Goal: Task Accomplishment & Management: Manage account settings

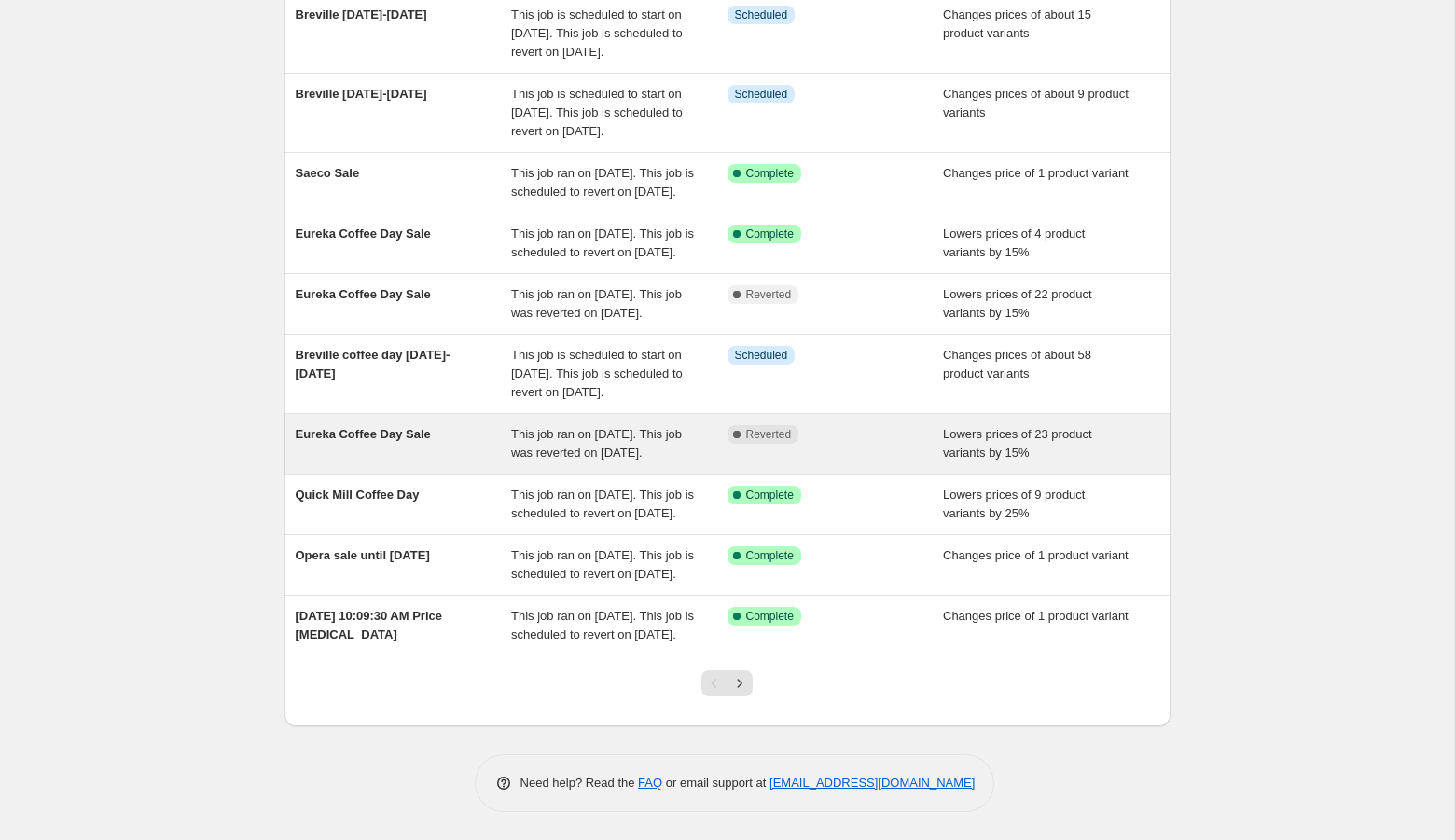
scroll to position [358, 0]
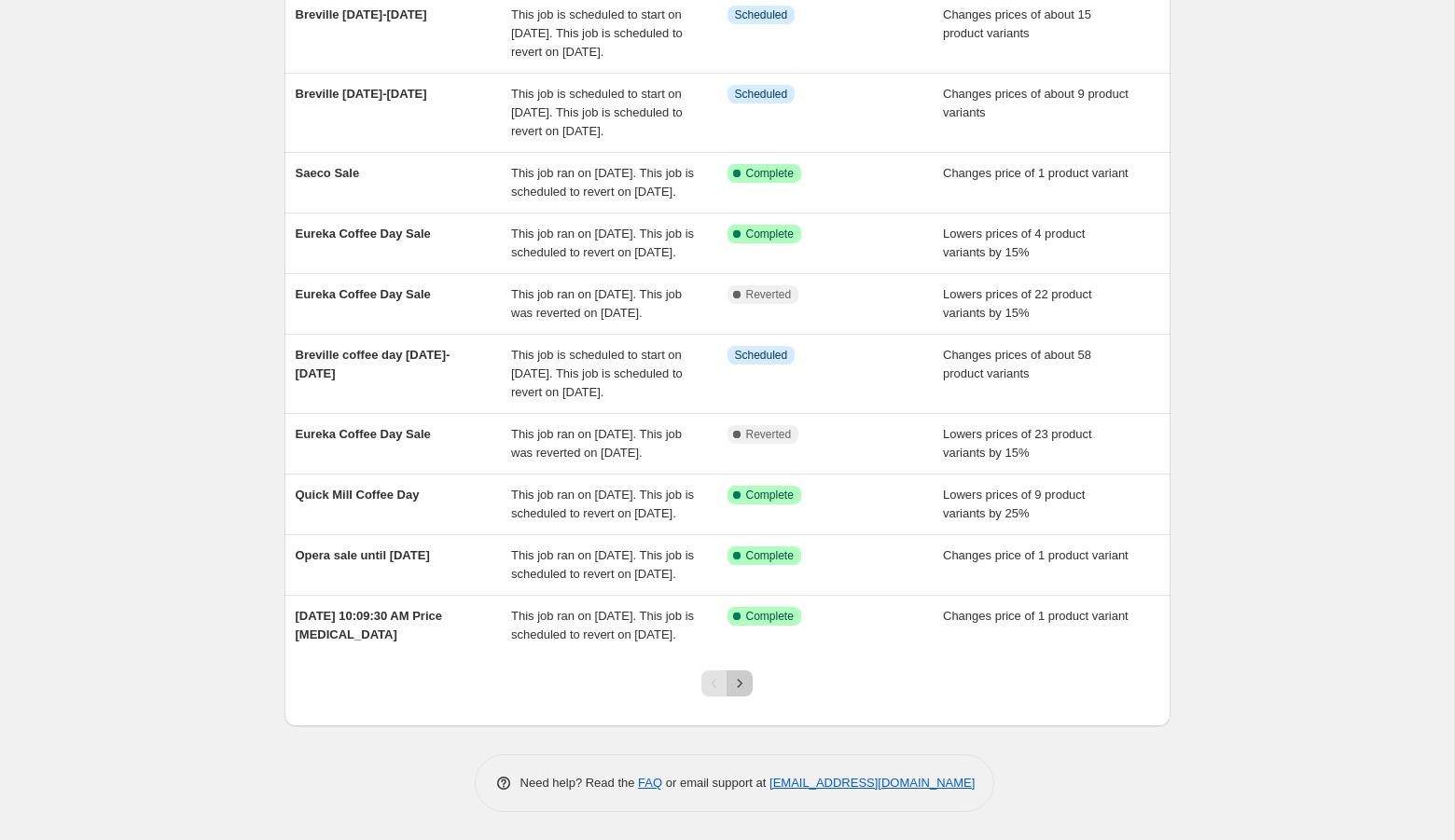
click at [745, 687] on icon "Next" at bounding box center [740, 684] width 19 height 19
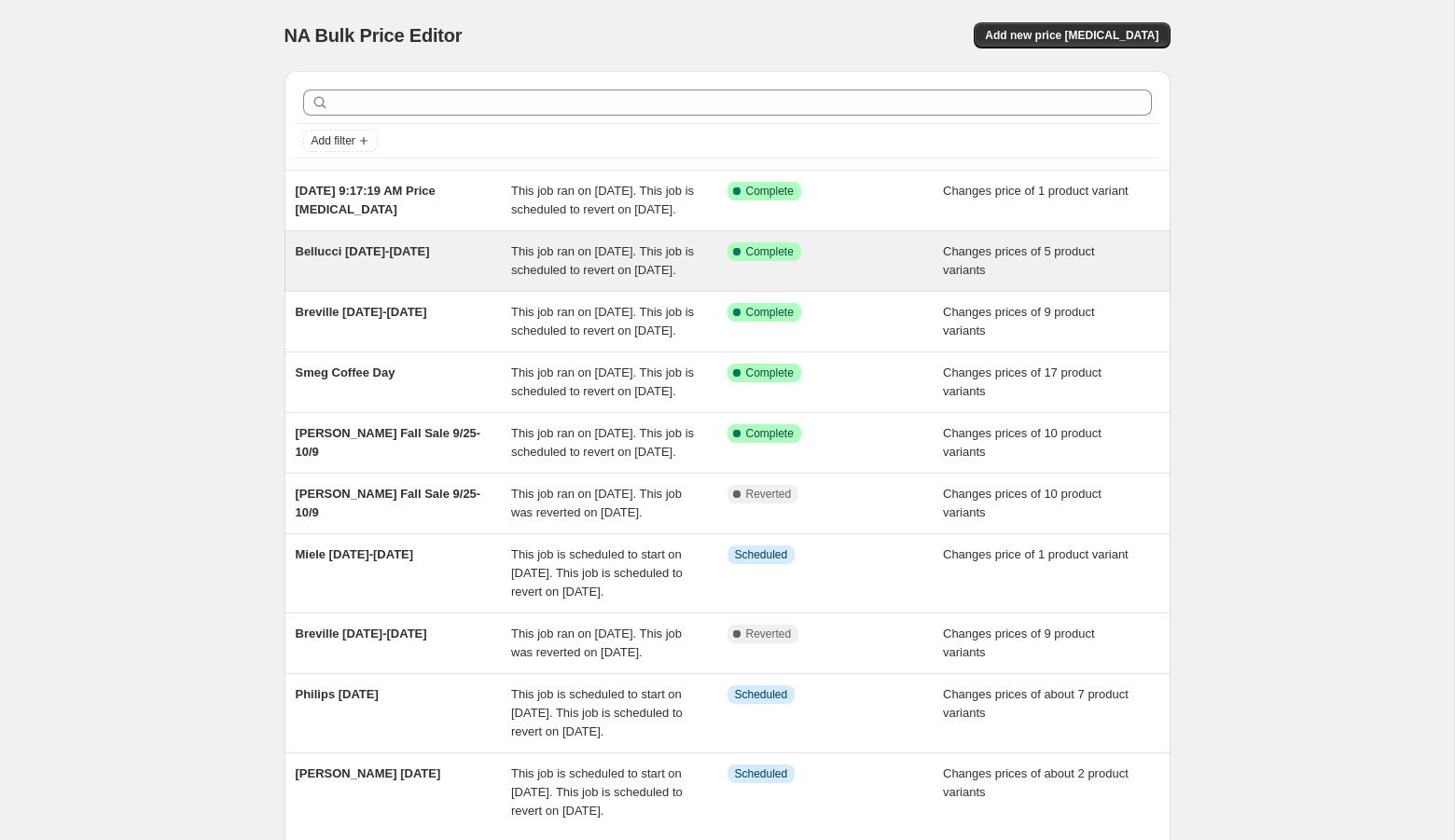
click at [423, 280] on div "Bellucci [DATE]-[DATE]" at bounding box center [404, 260] width 217 height 37
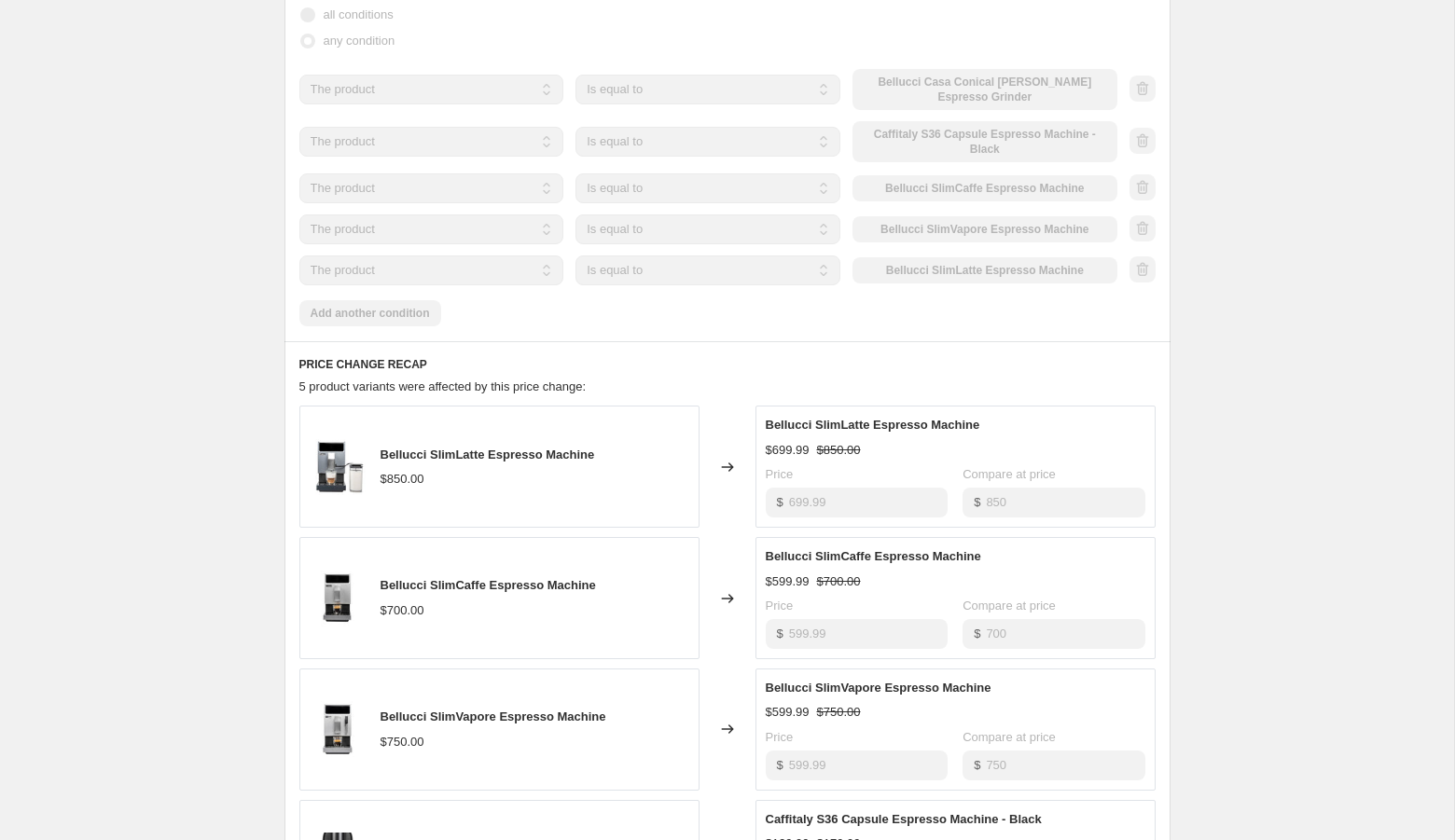
scroll to position [683, 0]
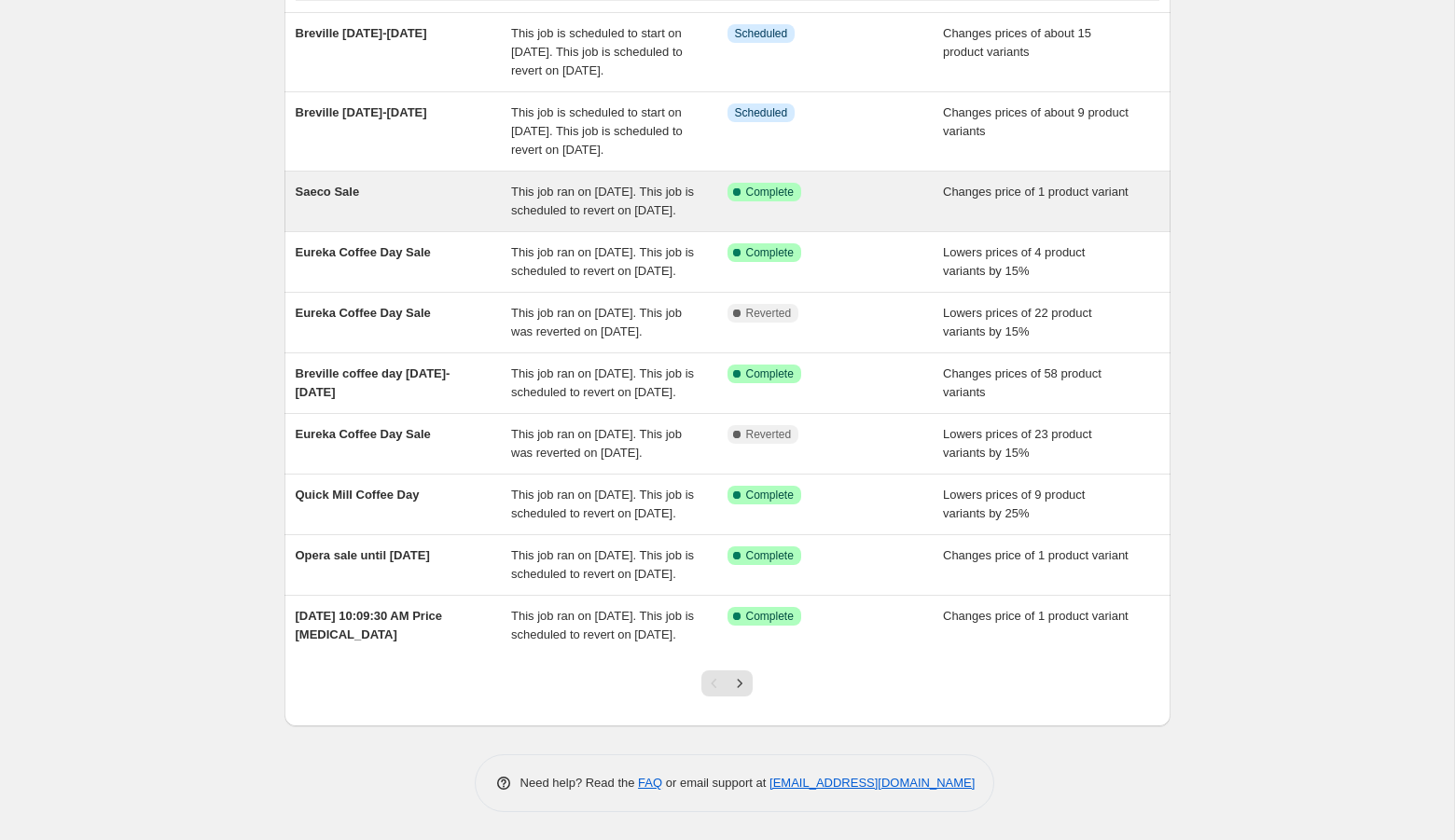
scroll to position [253, 0]
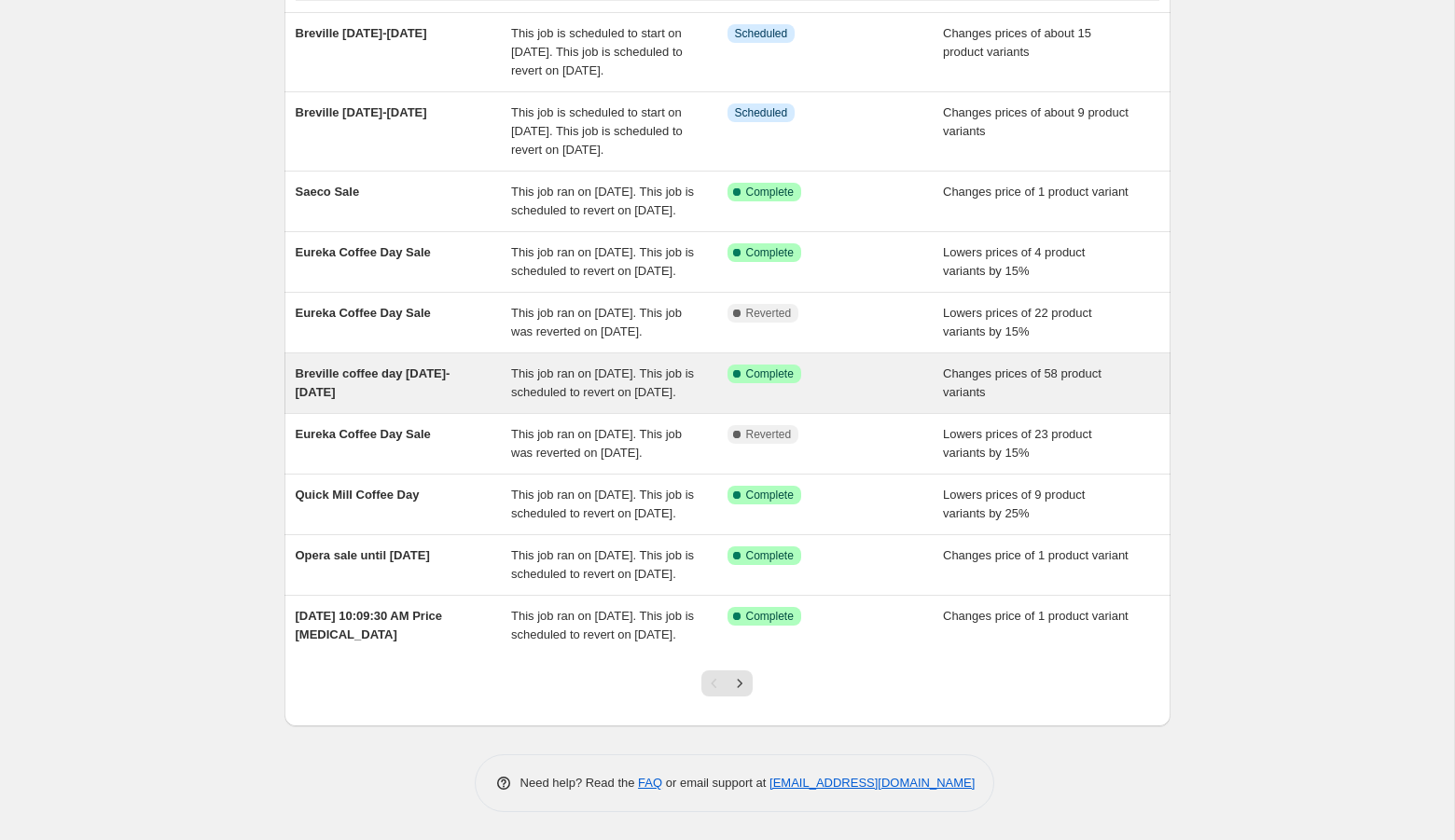
click at [396, 372] on span "Breville coffee day [DATE]-[DATE]" at bounding box center [374, 382] width 155 height 33
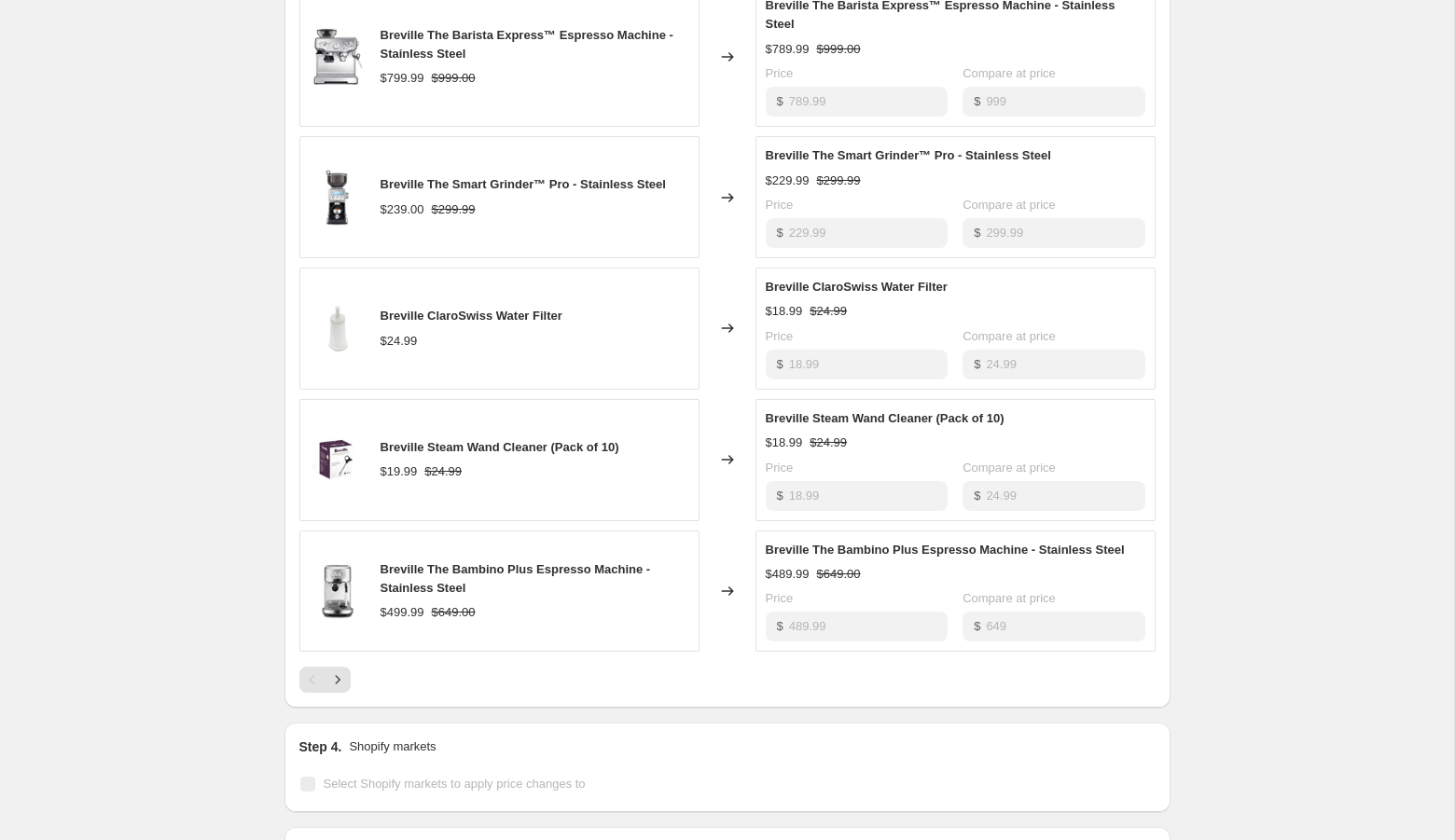
scroll to position [910, 0]
click at [344, 670] on icon "Next" at bounding box center [338, 679] width 19 height 19
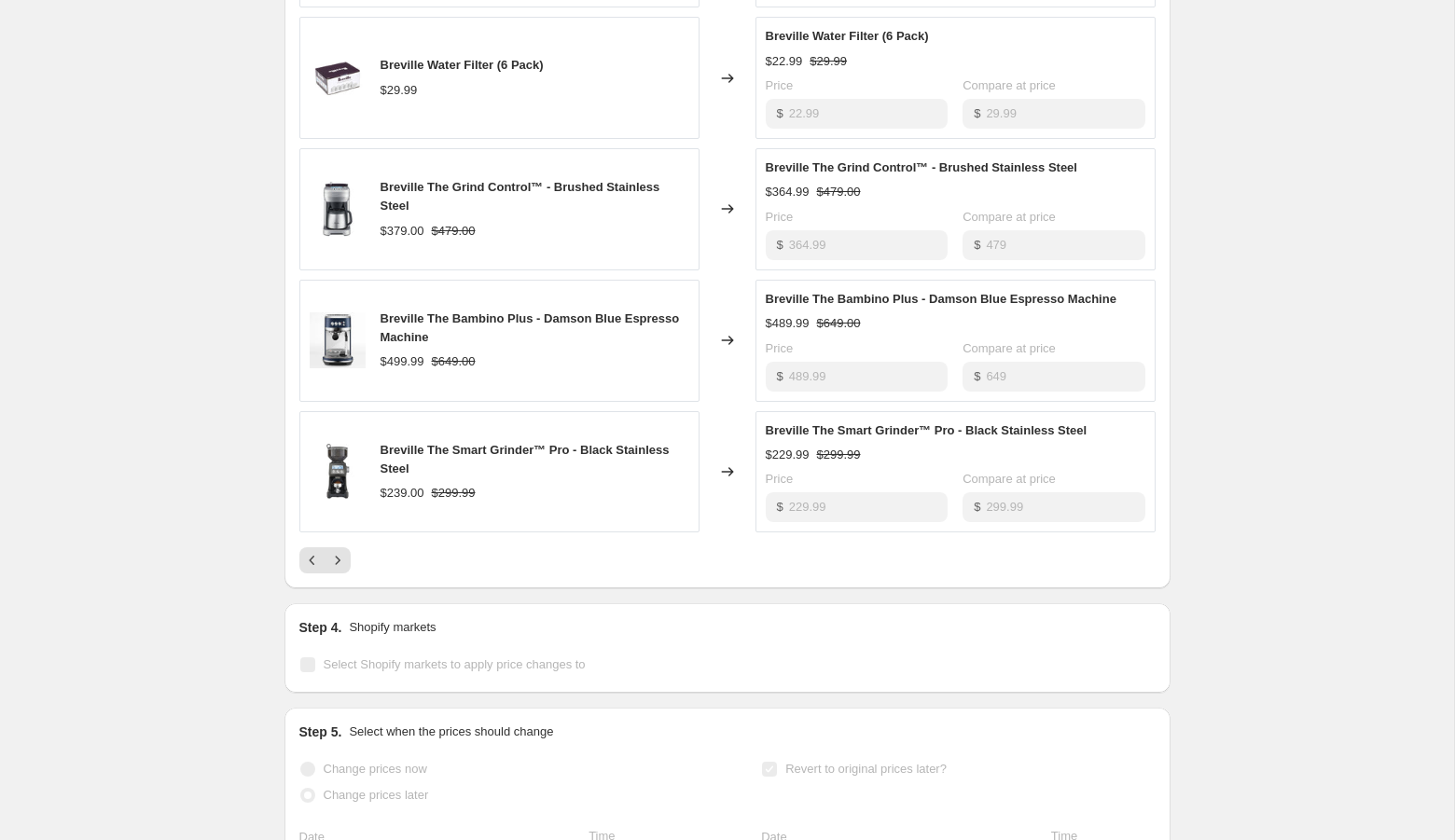
scroll to position [1013, 0]
click at [578, 177] on span "Breville The Grind Control™ - Brushed Stainless Steel" at bounding box center [520, 193] width 280 height 33
copy span "Breville The Grind Control™ - Brushed Stainless Steel"
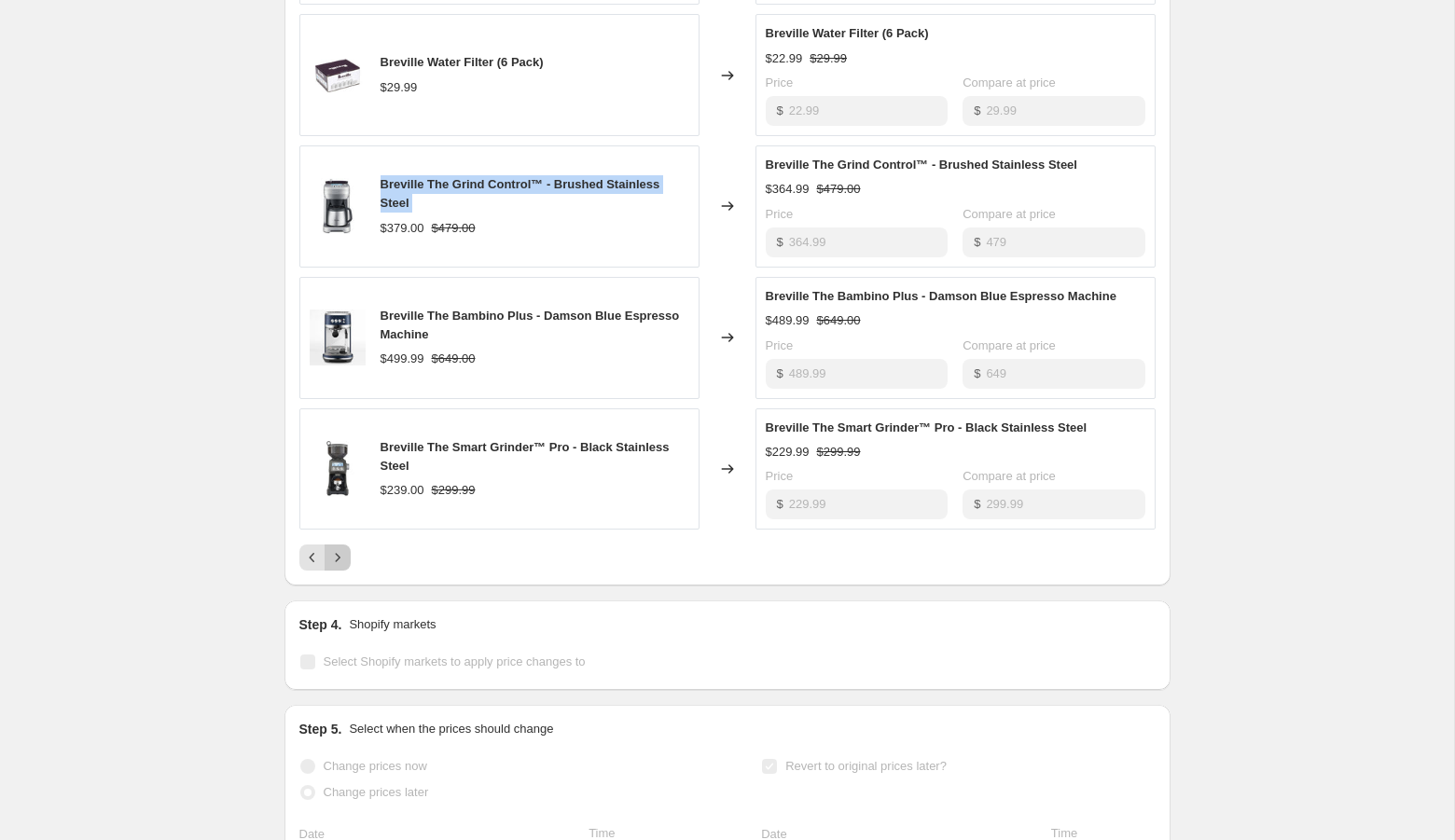
click at [333, 549] on icon "Next" at bounding box center [338, 558] width 19 height 19
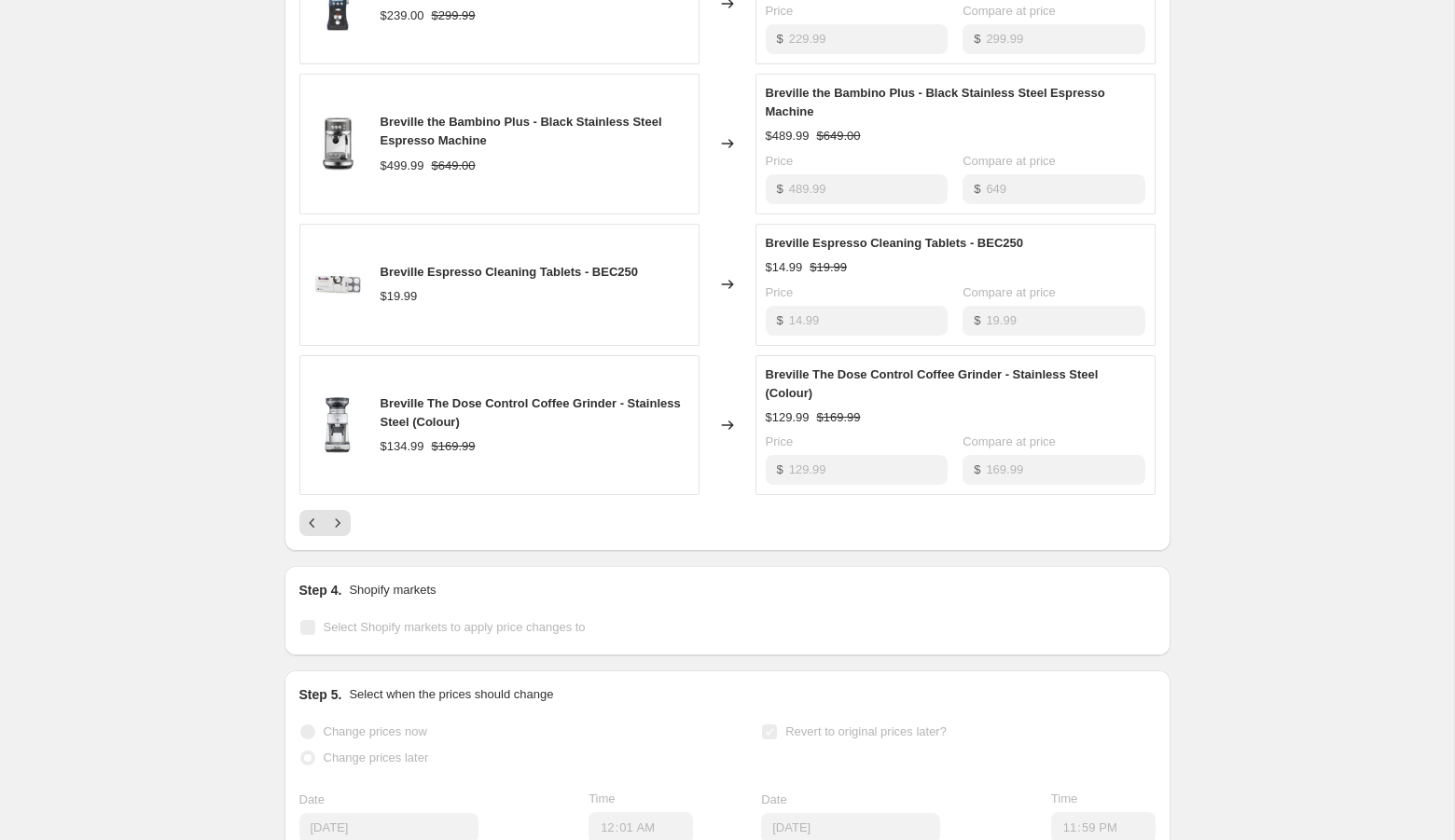
scroll to position [1111, 0]
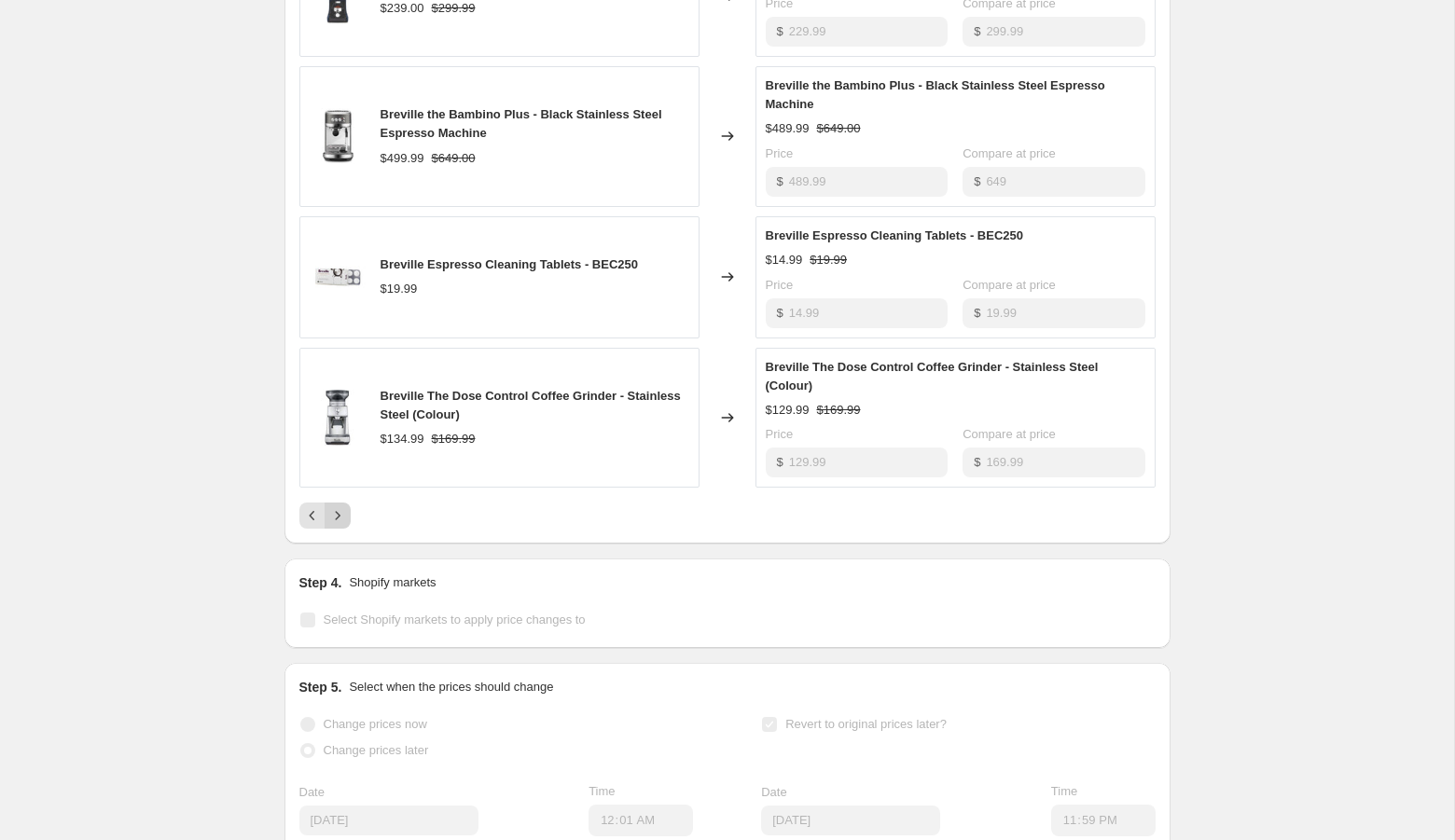
click at [342, 506] on icon "Next" at bounding box center [338, 516] width 19 height 19
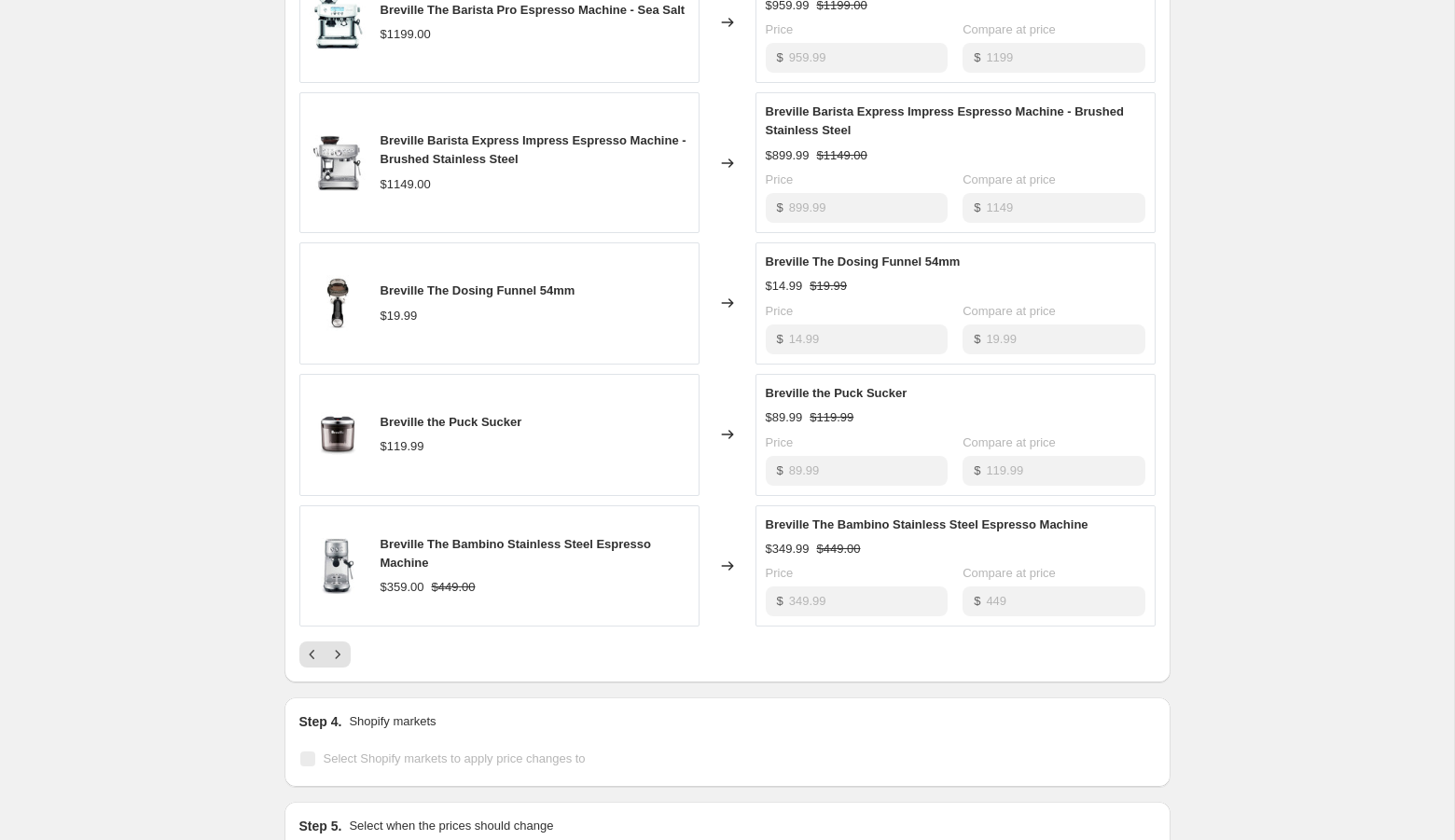
scroll to position [954, 0]
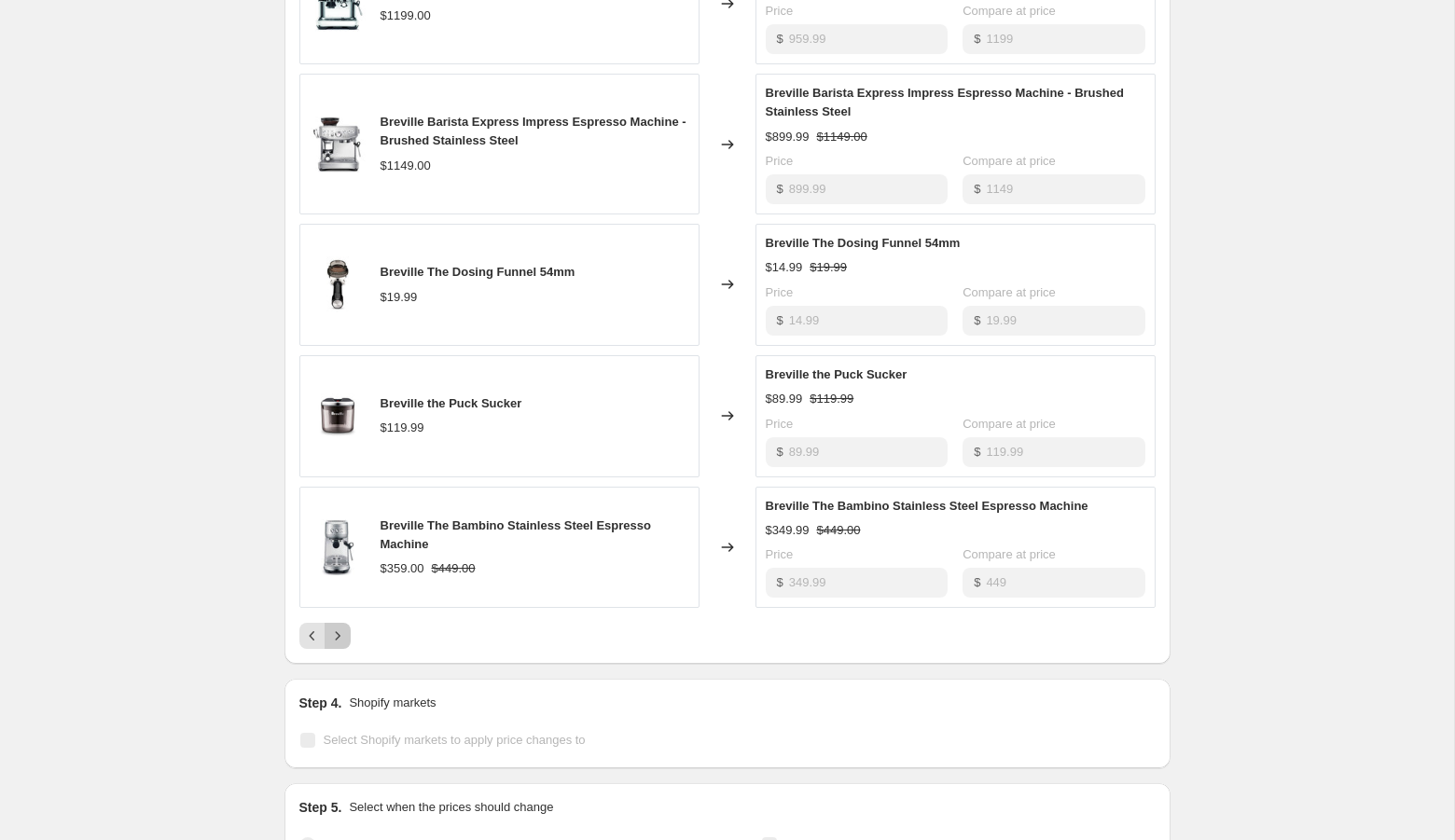
click at [336, 632] on icon "Next" at bounding box center [337, 636] width 5 height 9
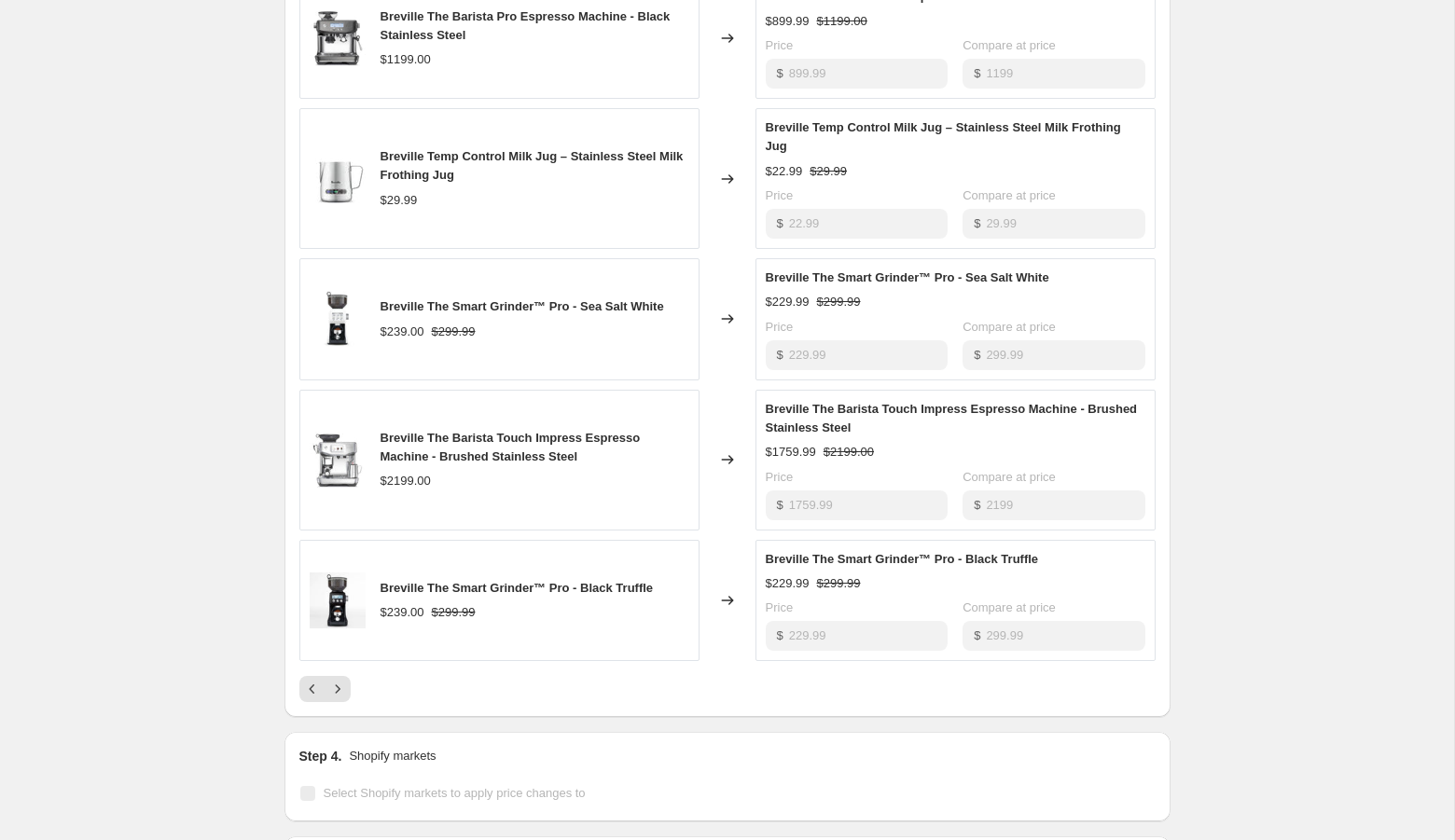
scroll to position [917, 0]
click at [328, 683] on icon "Next" at bounding box center [338, 691] width 19 height 19
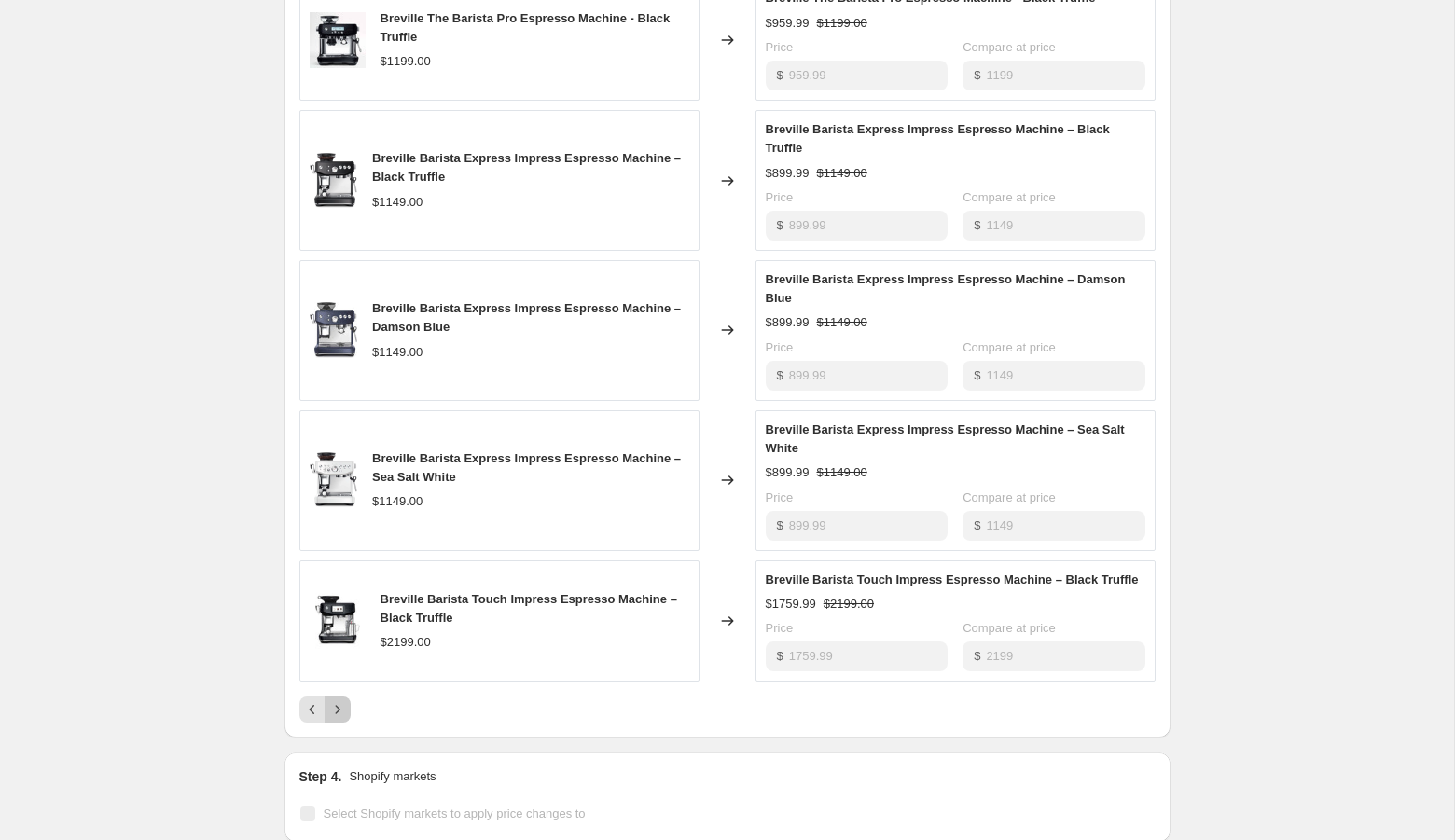
click at [342, 714] on icon "Next" at bounding box center [338, 709] width 19 height 19
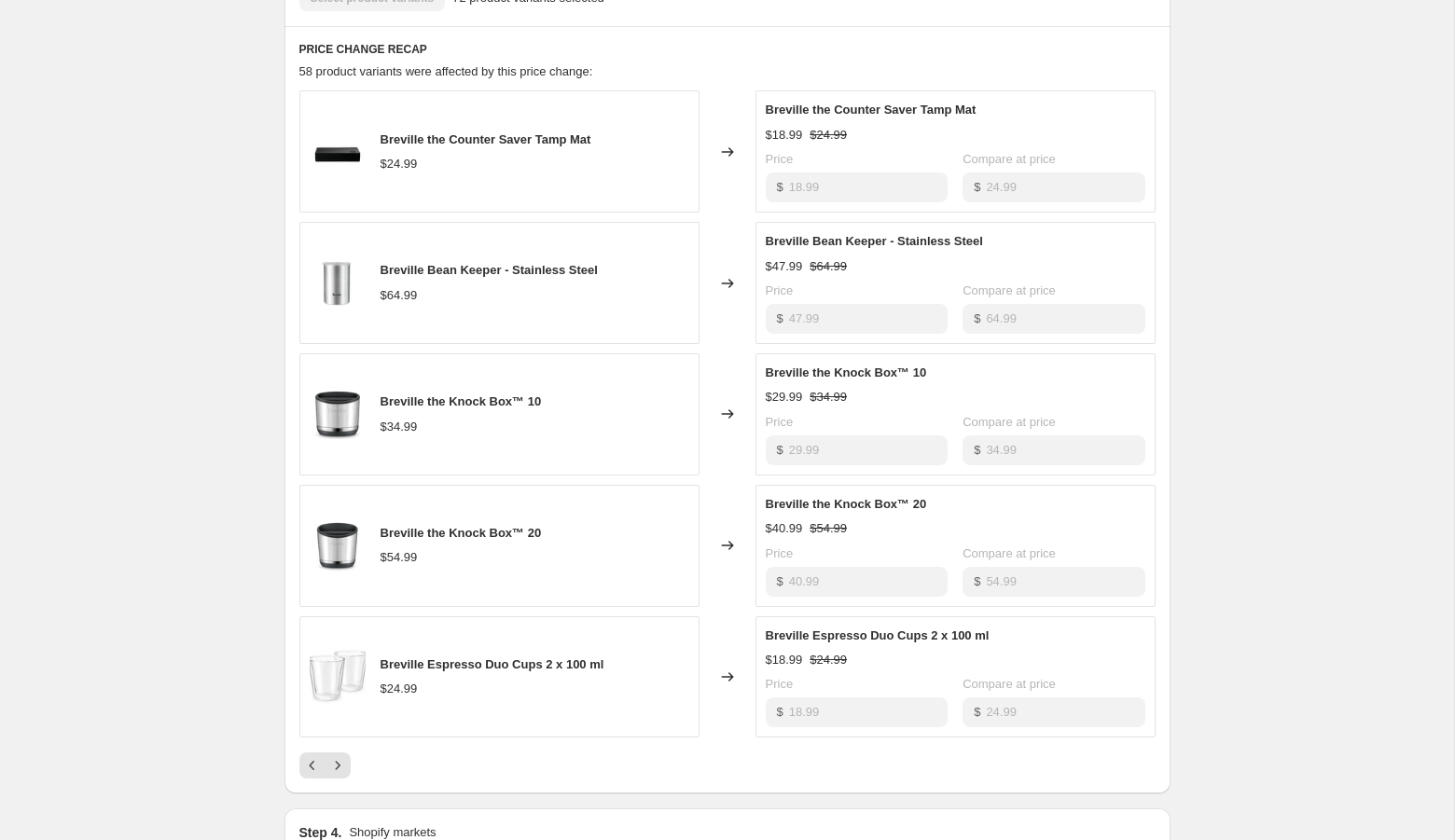
scroll to position [814, 0]
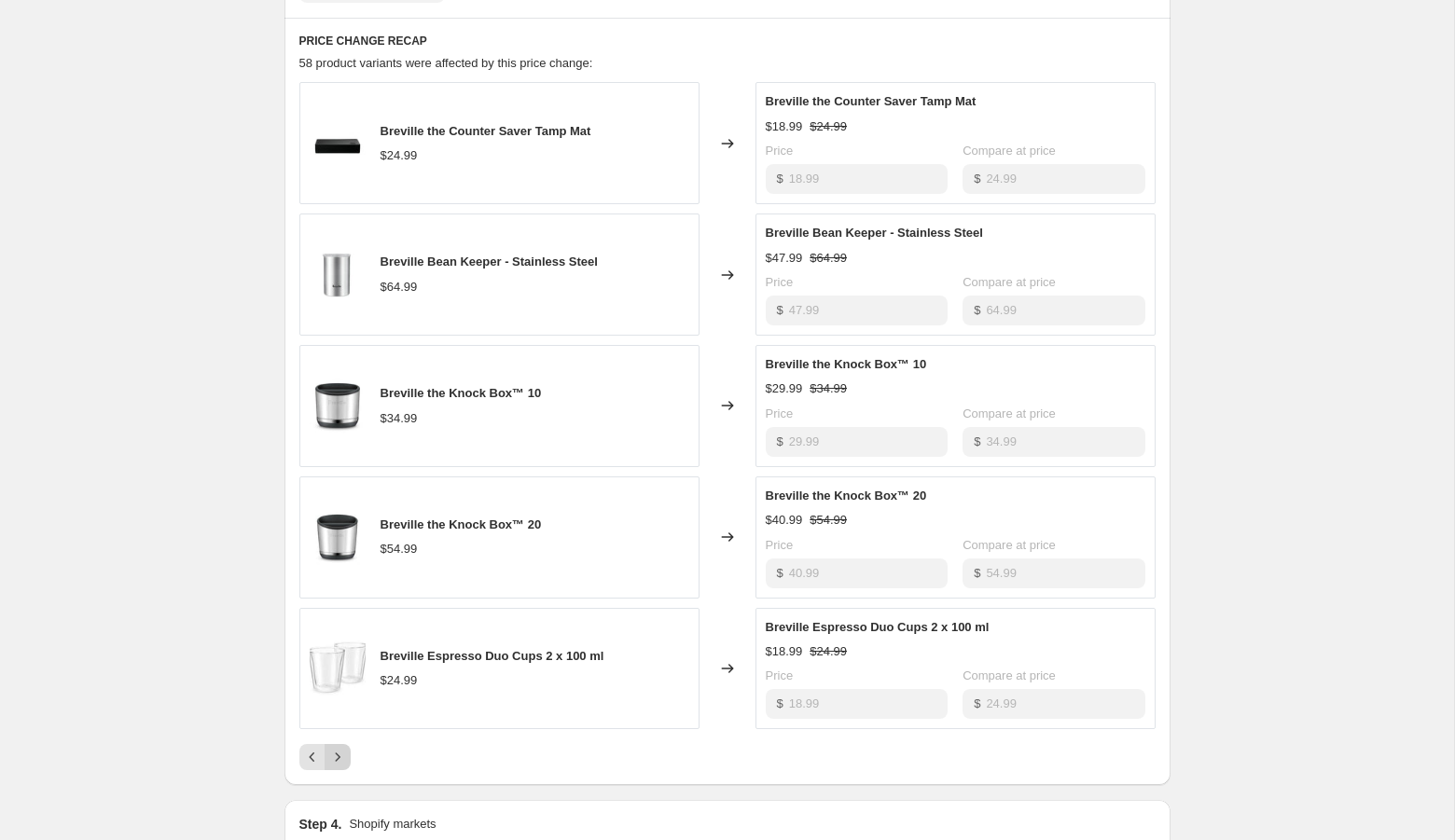
click at [337, 748] on icon "Next" at bounding box center [338, 758] width 19 height 19
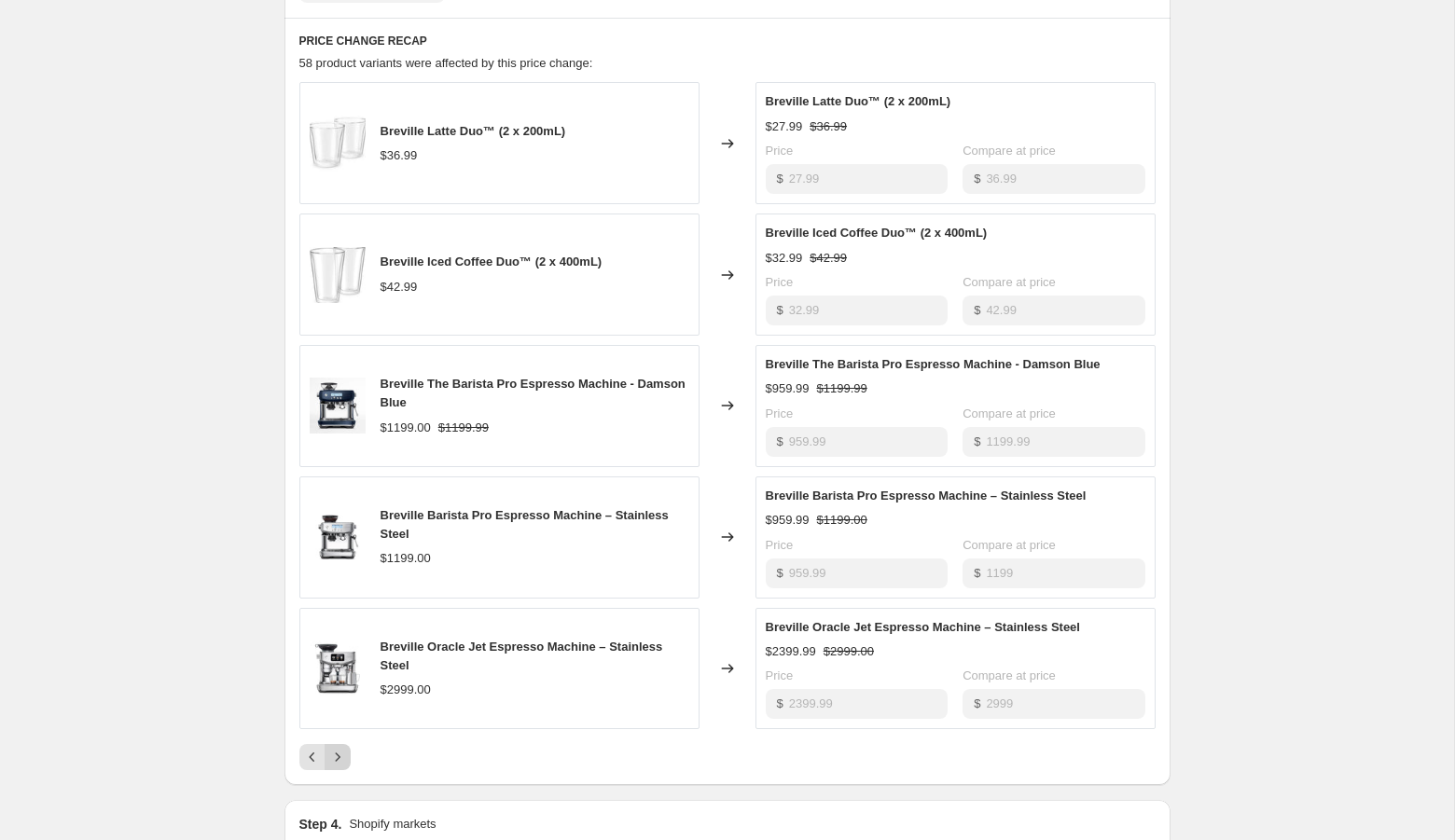
click at [337, 748] on icon "Next" at bounding box center [338, 758] width 19 height 19
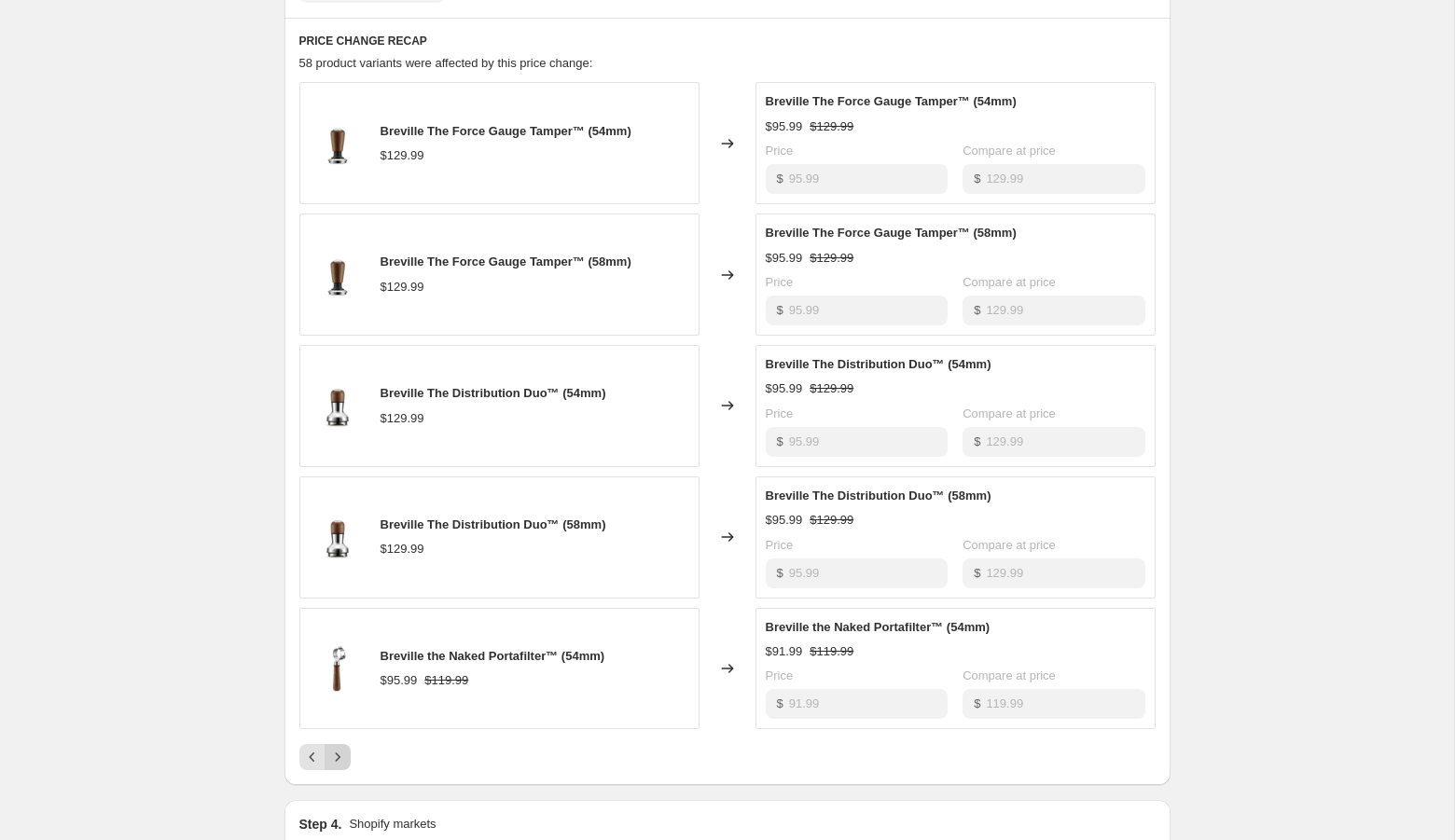
click at [337, 748] on icon "Next" at bounding box center [338, 758] width 19 height 19
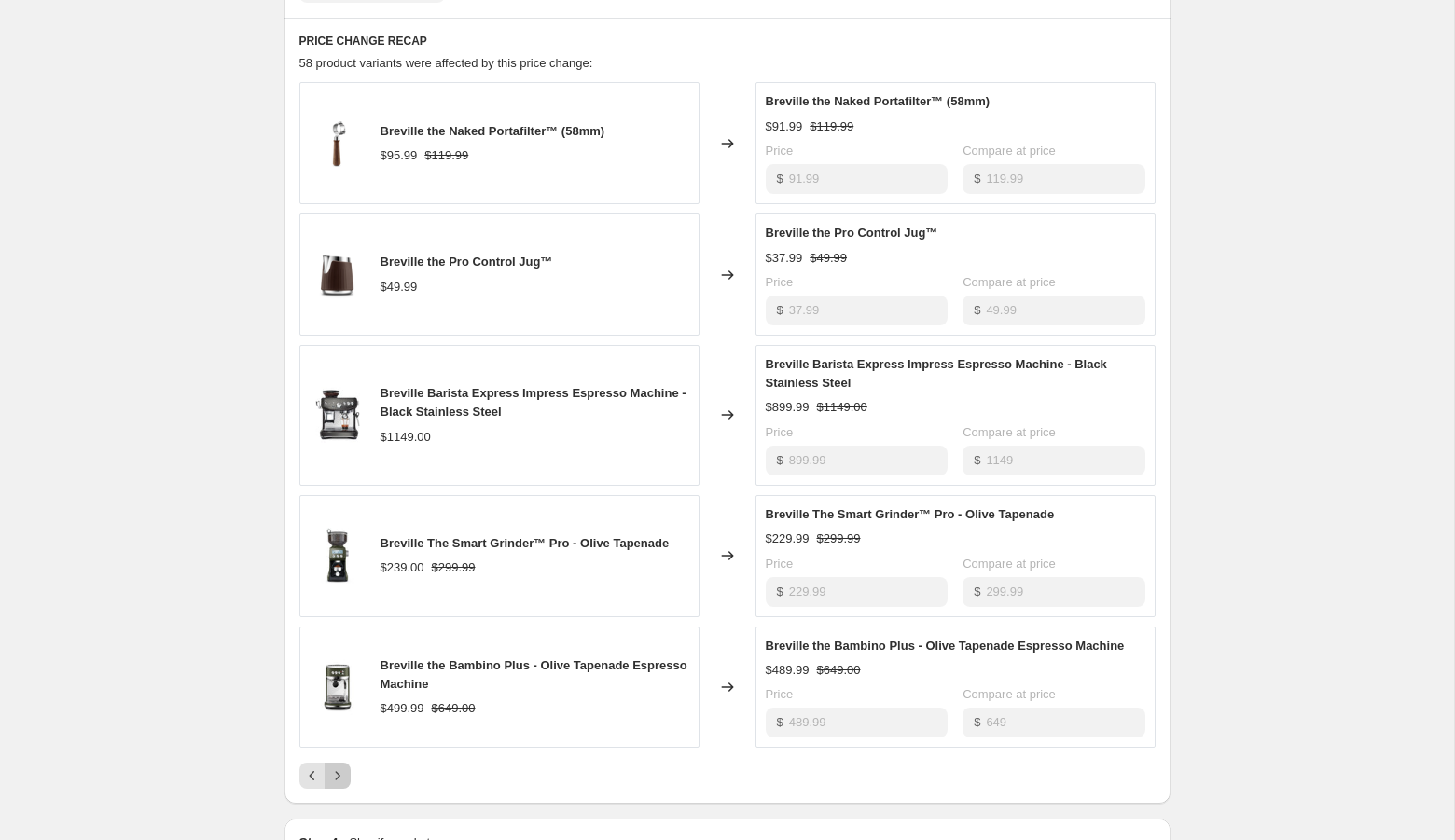
click at [347, 762] on button "Next" at bounding box center [338, 776] width 26 height 26
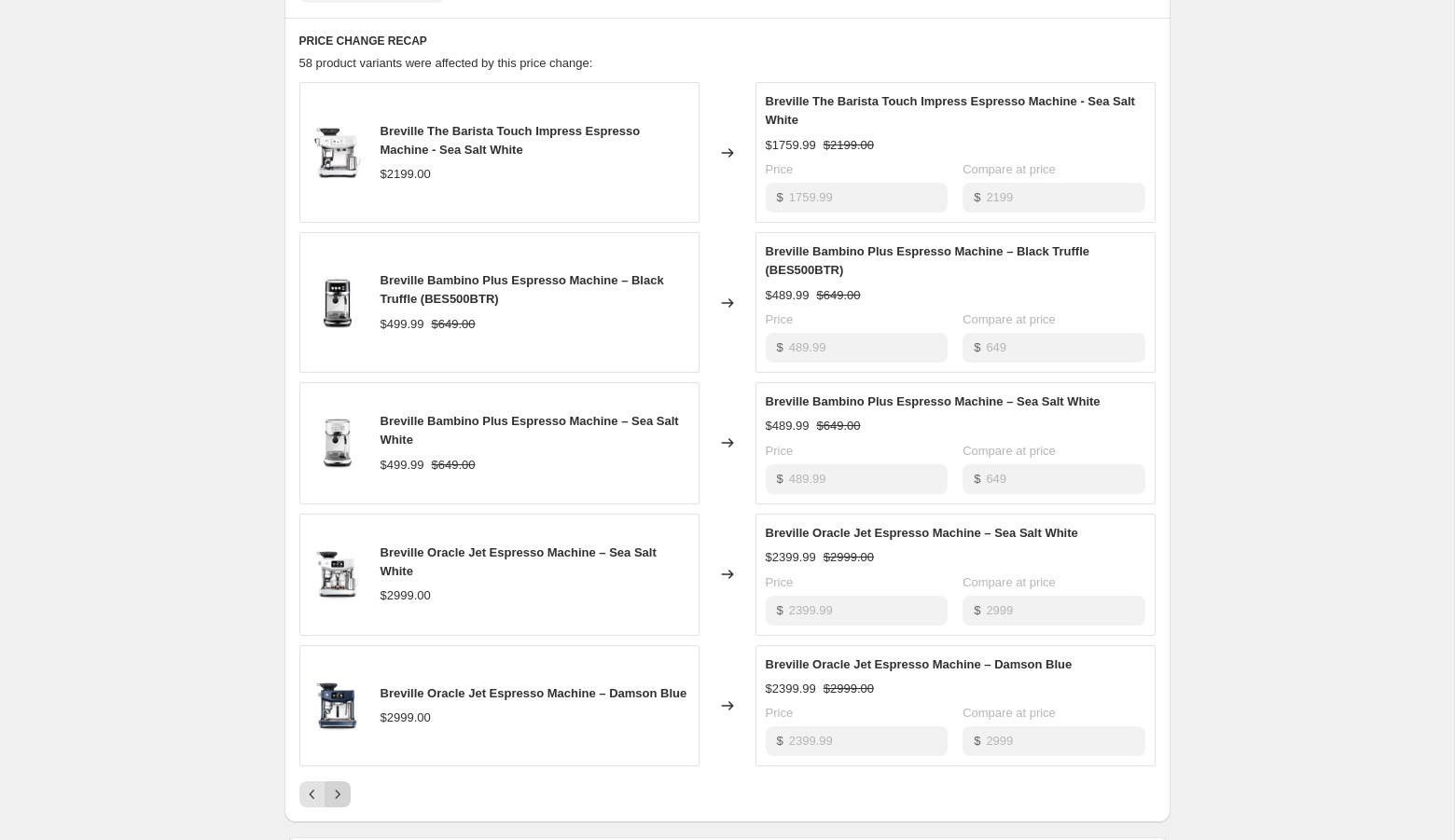
click at [339, 785] on icon "Next" at bounding box center [338, 795] width 19 height 19
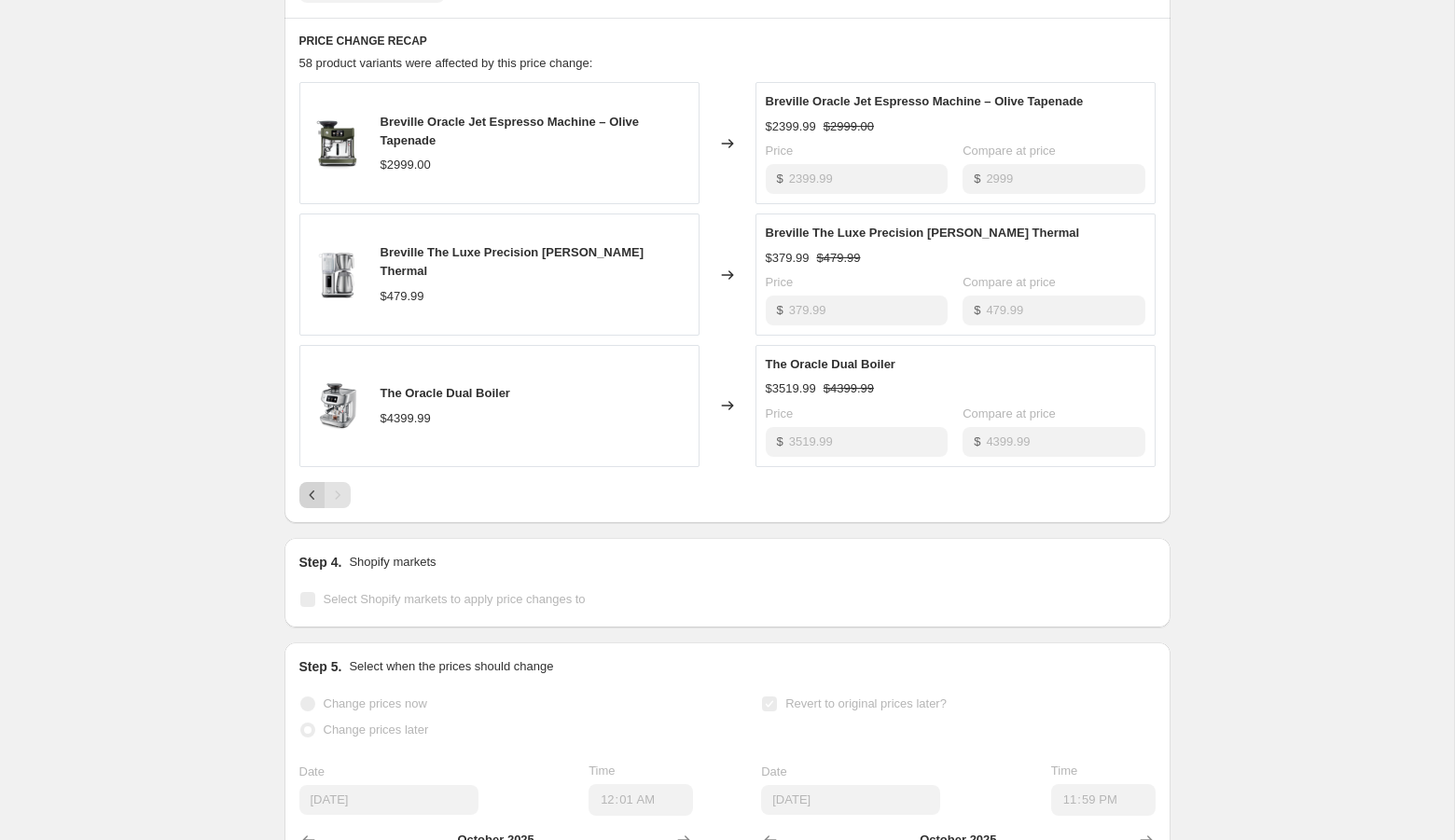
click at [309, 491] on icon "Previous" at bounding box center [311, 496] width 6 height 9
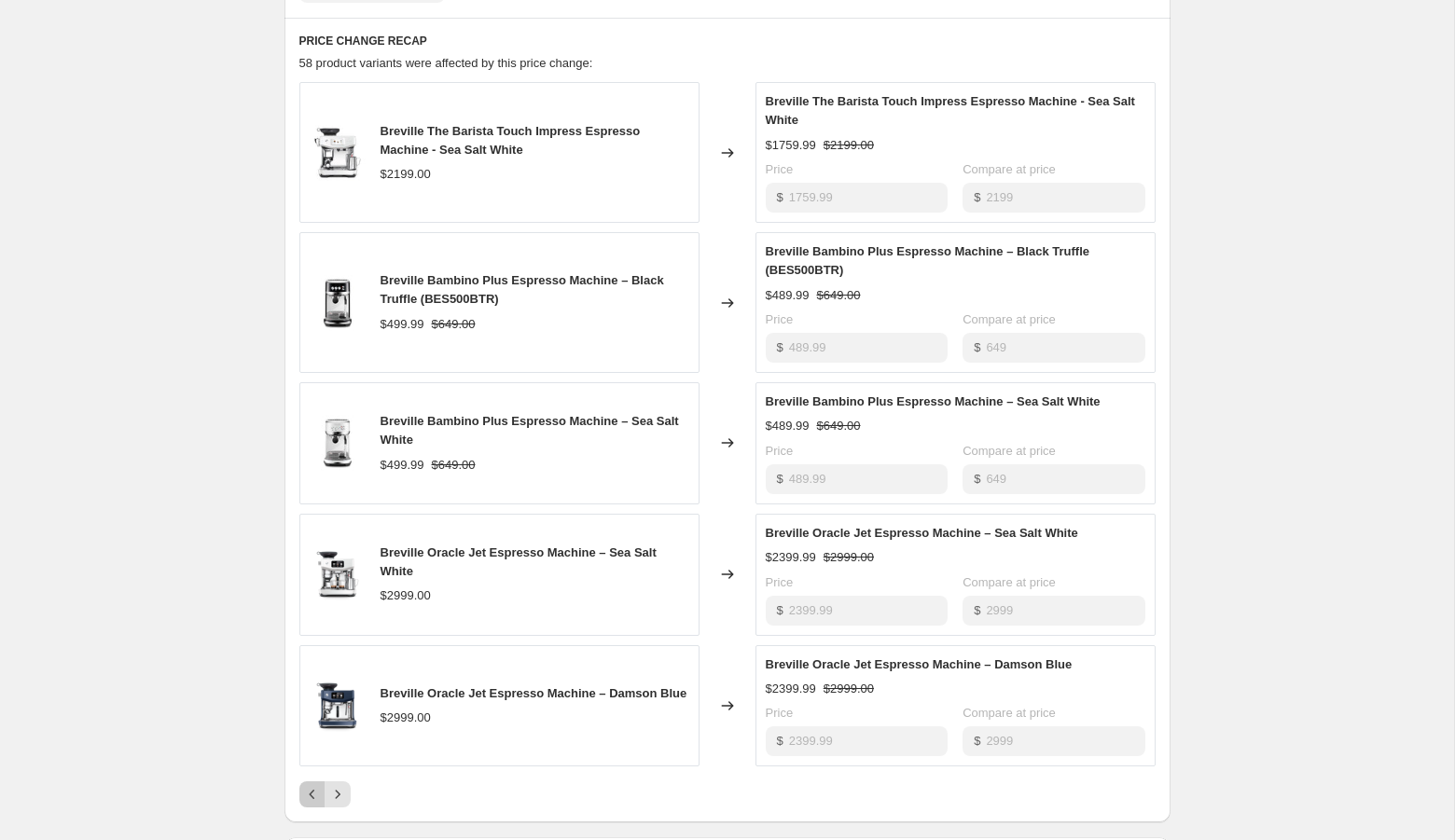
click at [308, 785] on icon "Previous" at bounding box center [312, 795] width 19 height 19
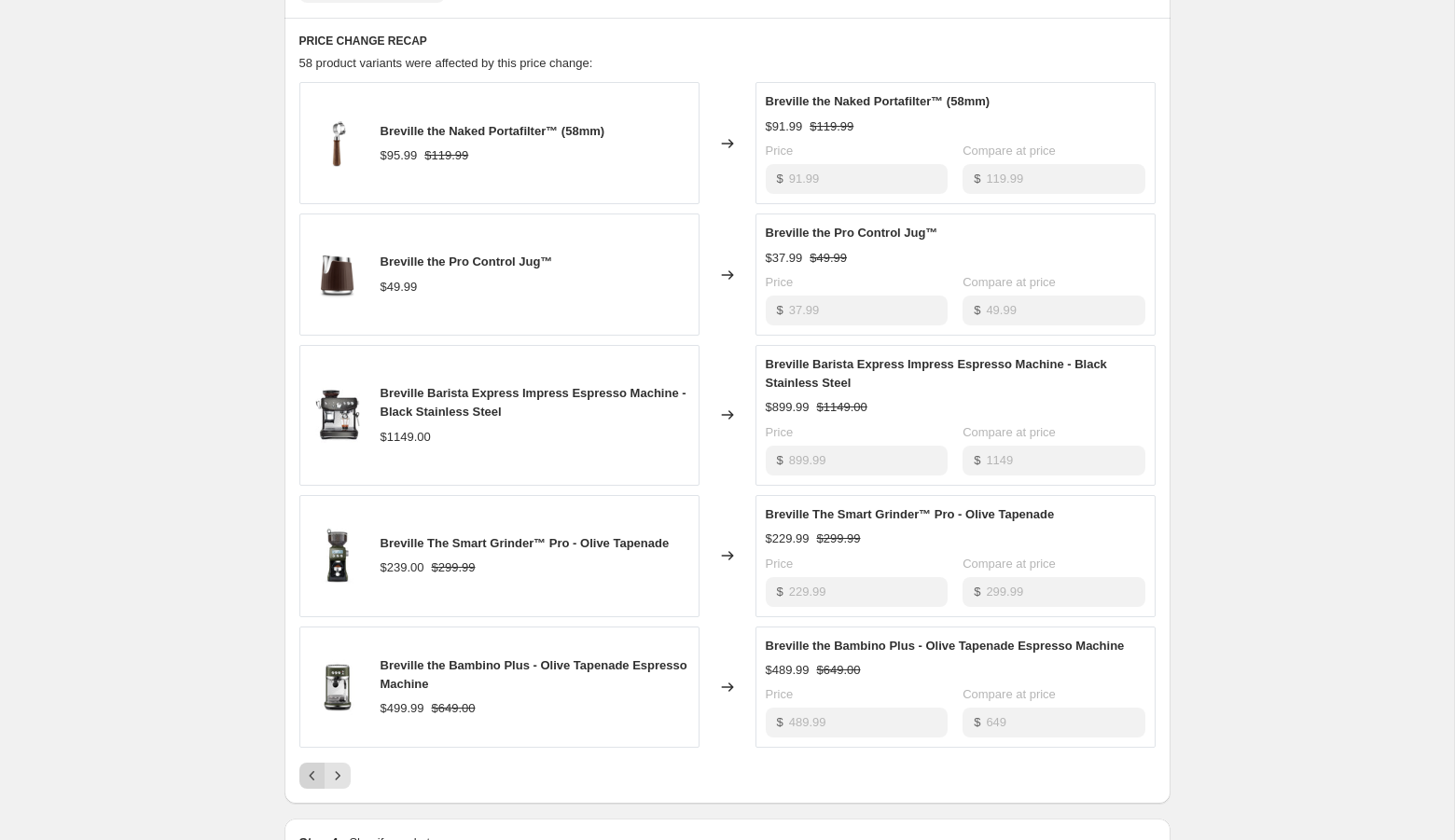
click at [313, 766] on icon "Previous" at bounding box center [312, 776] width 19 height 19
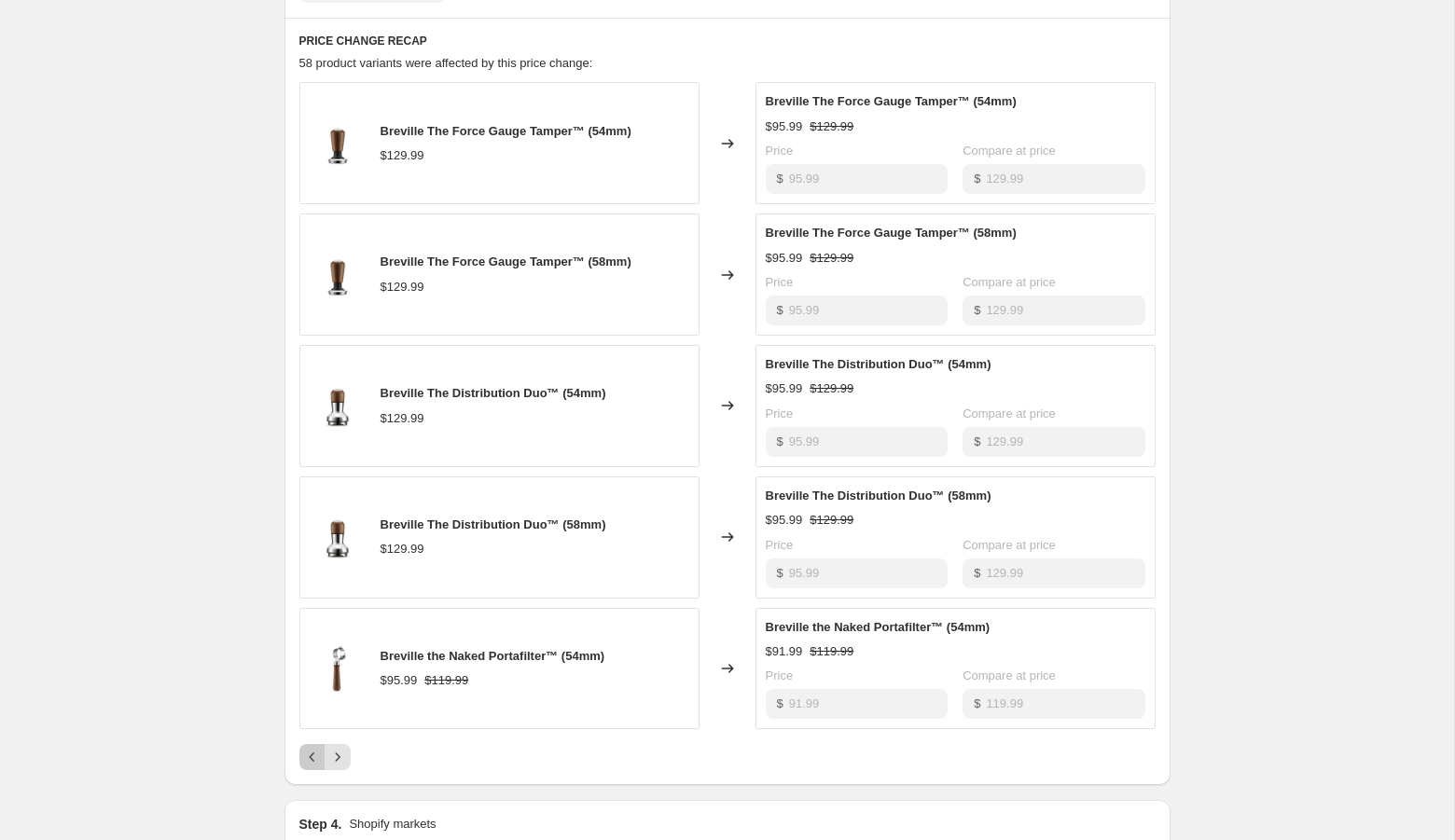
click at [307, 748] on icon "Previous" at bounding box center [312, 758] width 19 height 19
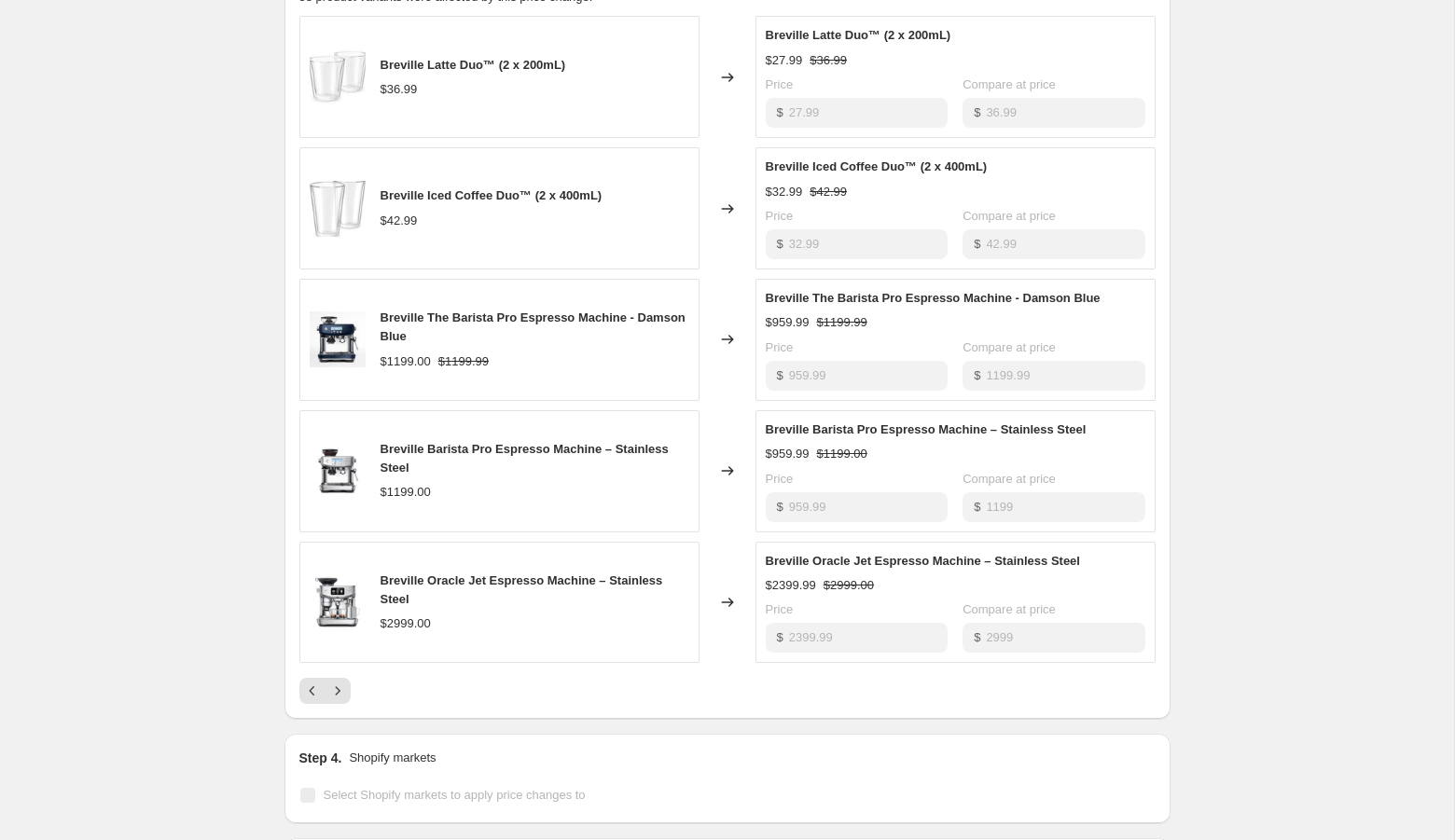
scroll to position [884, 0]
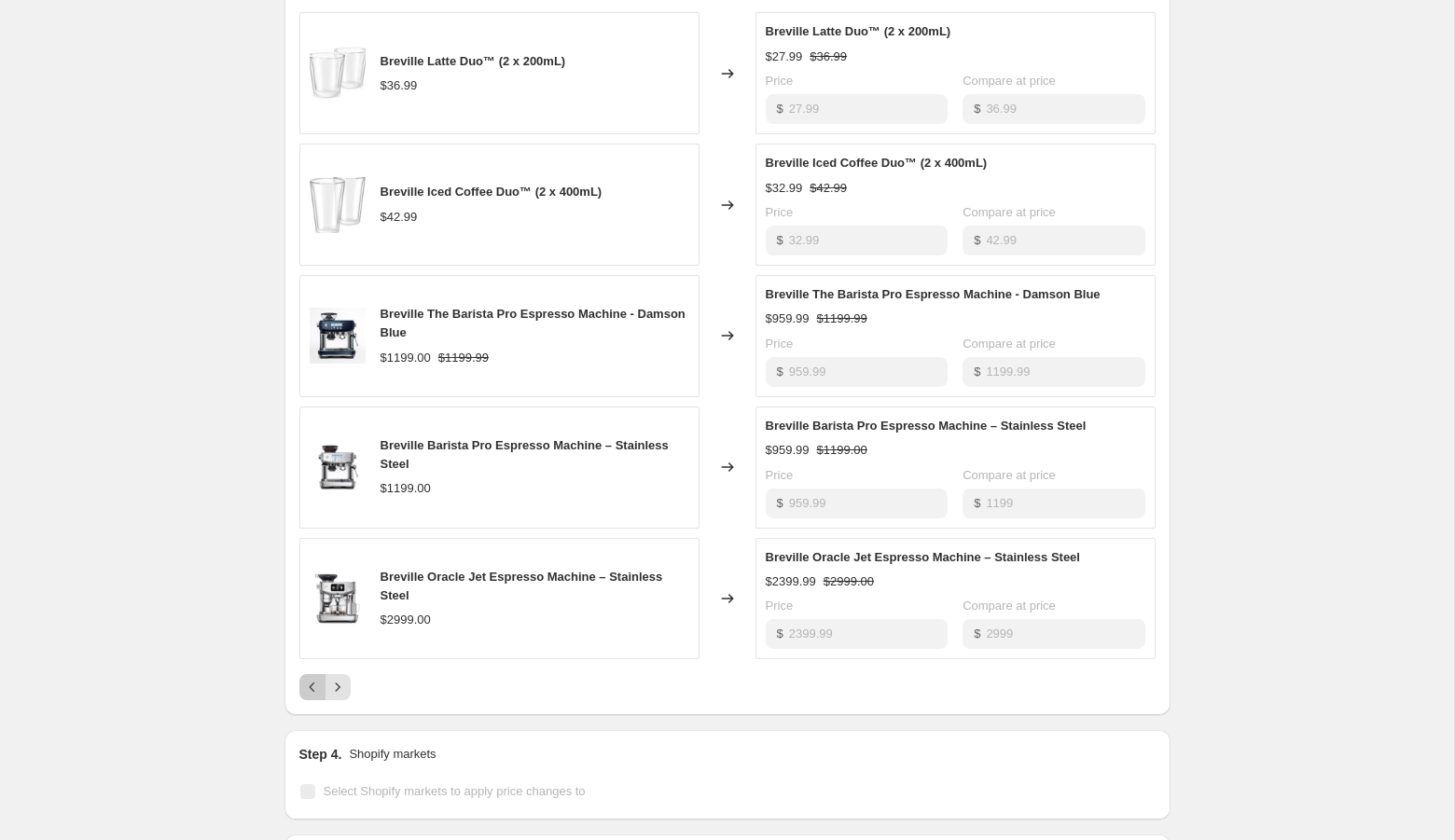
click at [315, 678] on icon "Previous" at bounding box center [312, 688] width 19 height 19
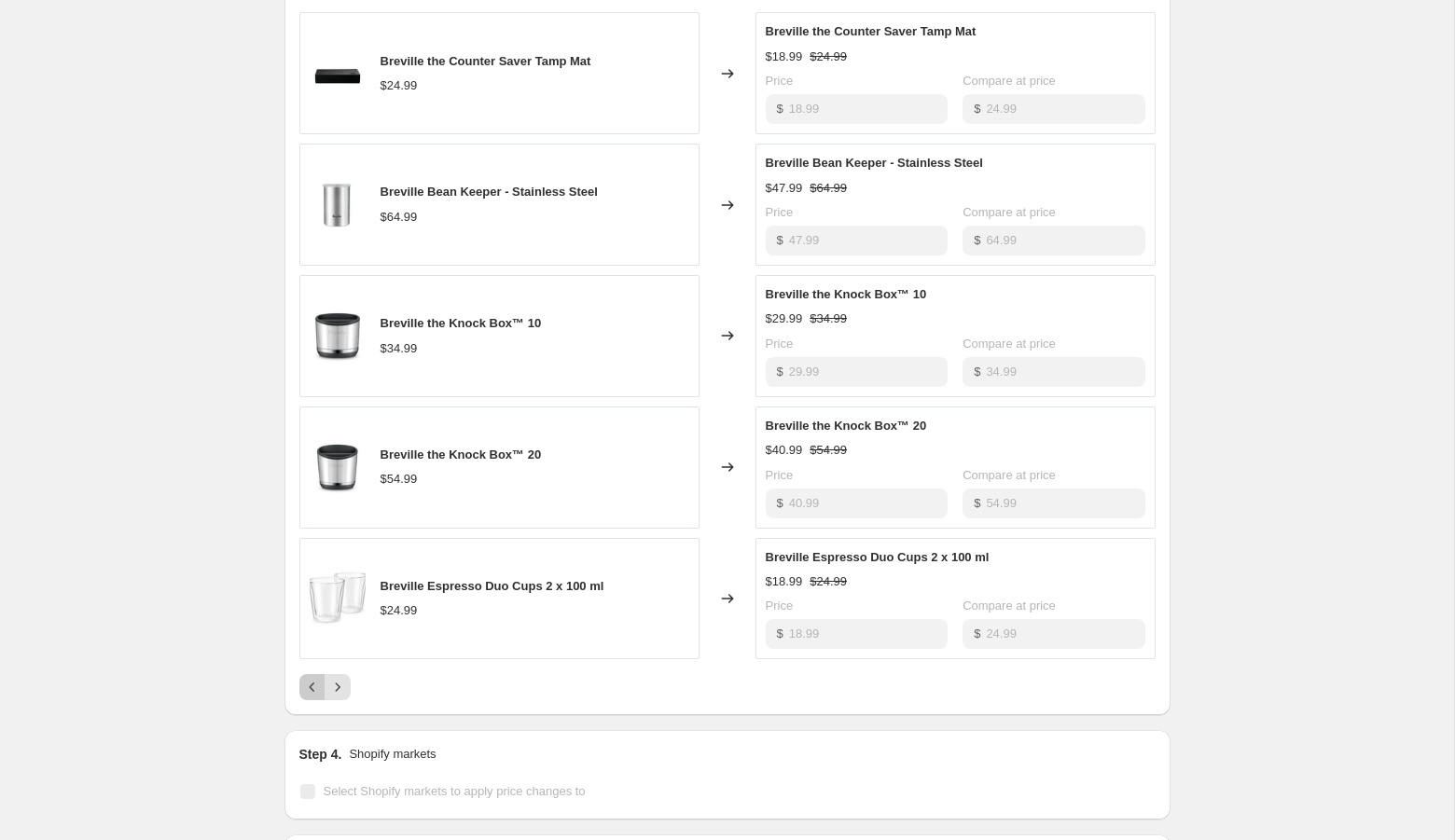
click at [315, 678] on icon "Previous" at bounding box center [312, 688] width 19 height 19
